Goal: Navigation & Orientation: Find specific page/section

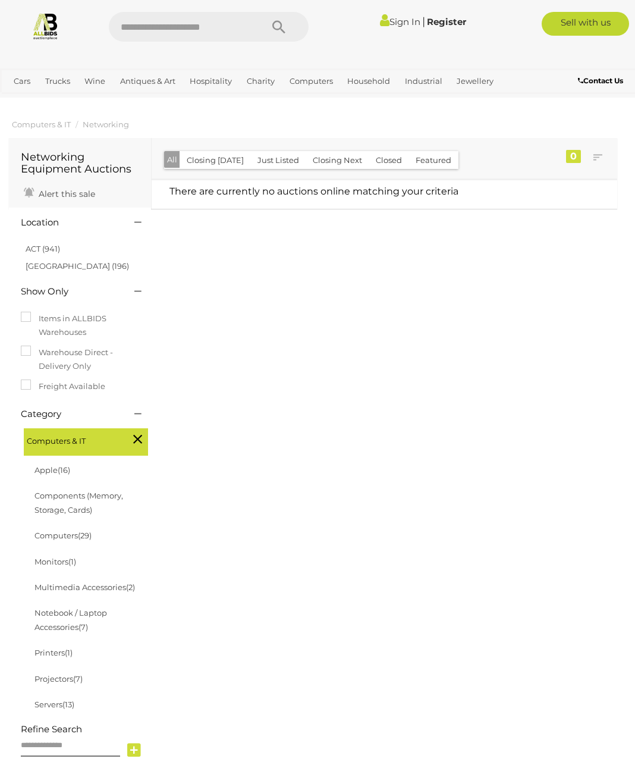
click at [0, 0] on span "Auctions" at bounding box center [0, 0] width 0 height 0
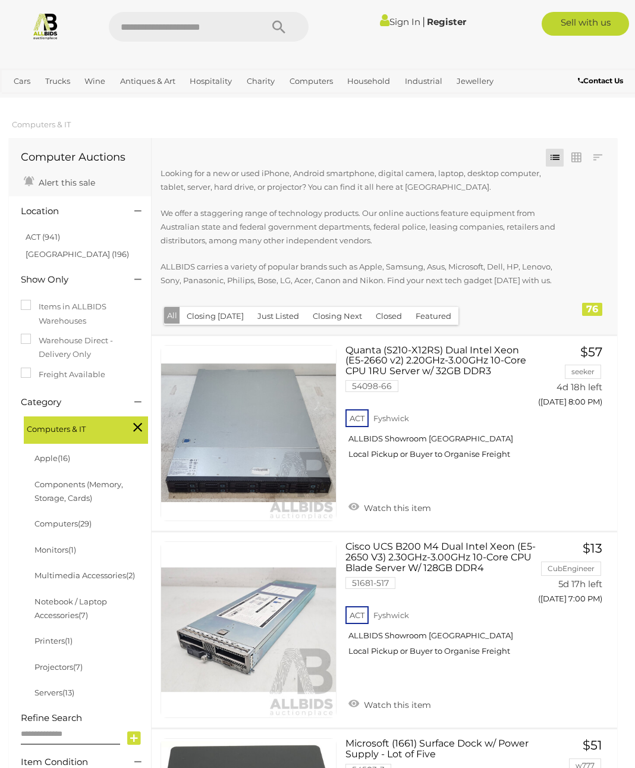
click at [55, 688] on link "Servers (13)" at bounding box center [54, 693] width 40 height 10
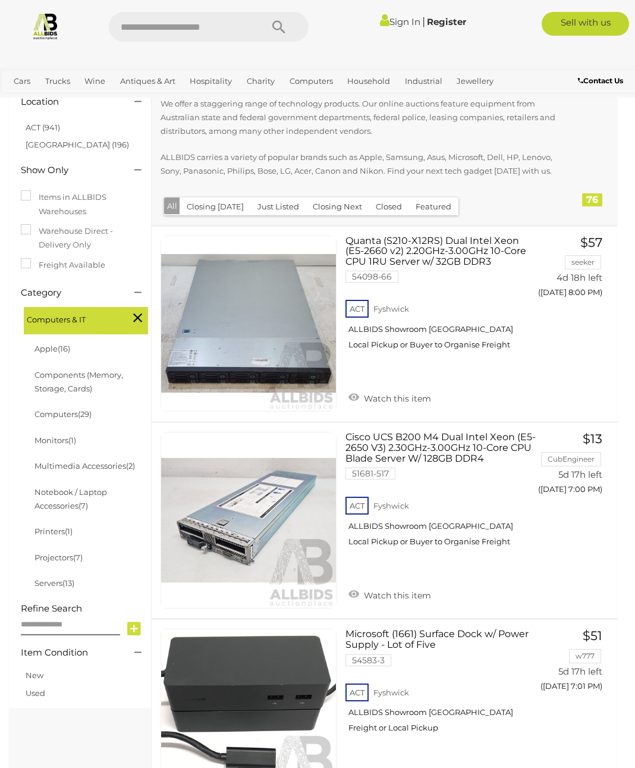
click at [65, 382] on link "Components (Memory, Storage, Cards)" at bounding box center [78, 381] width 89 height 23
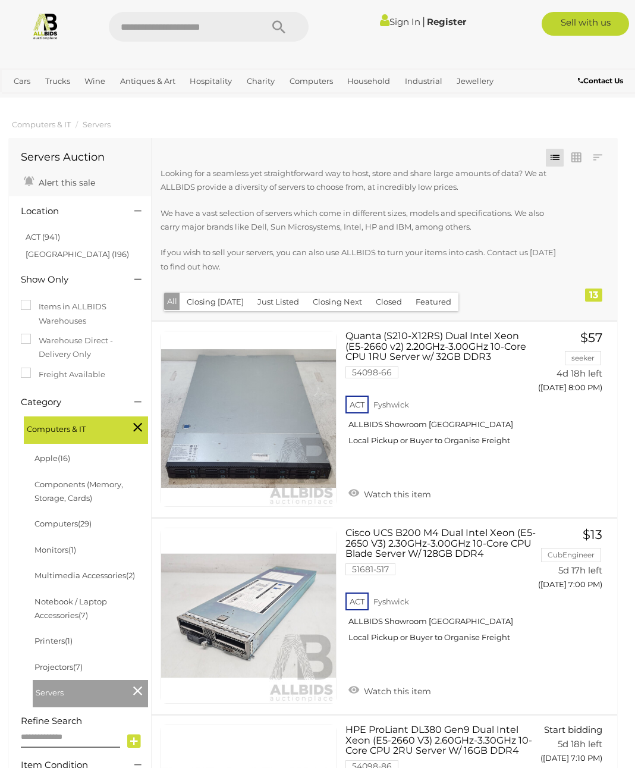
click at [54, 457] on link "Apple (16)" at bounding box center [52, 458] width 36 height 10
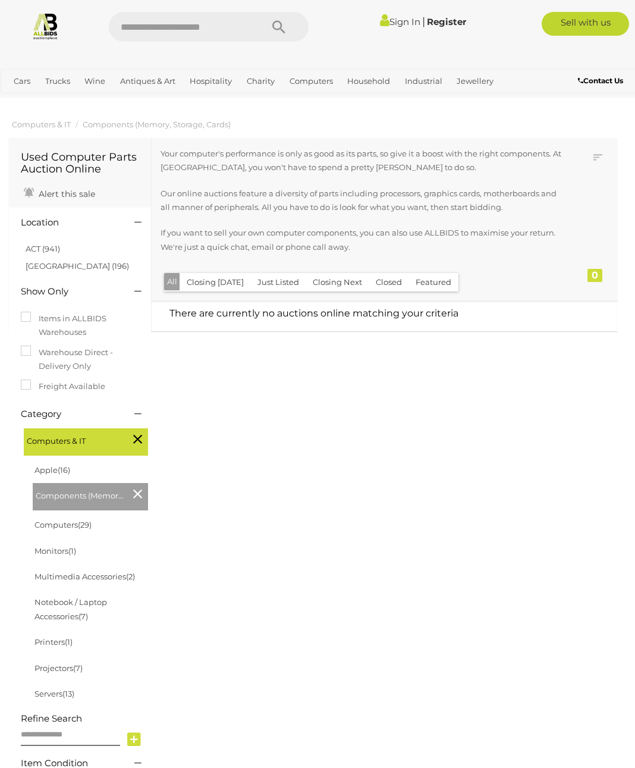
click at [133, 494] on icon at bounding box center [137, 493] width 9 height 15
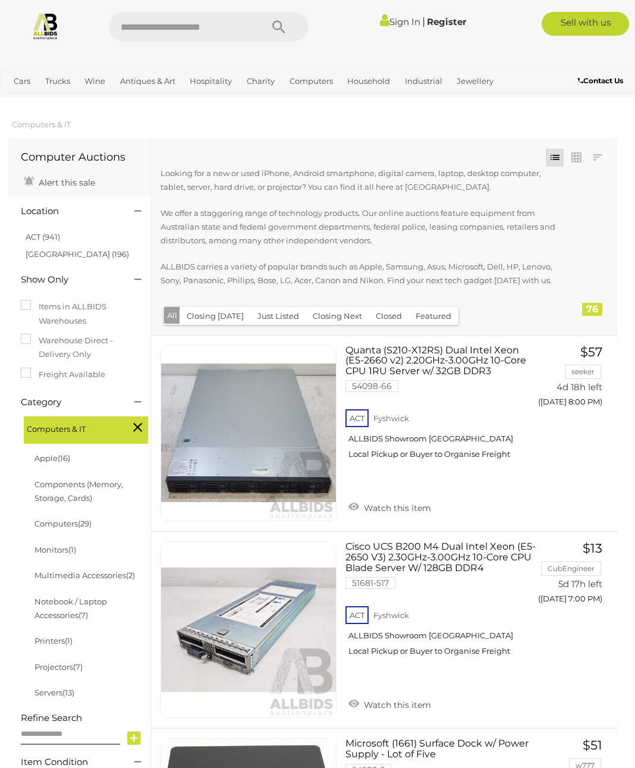
click at [137, 422] on icon at bounding box center [137, 426] width 9 height 15
